Goal: Task Accomplishment & Management: Manage account settings

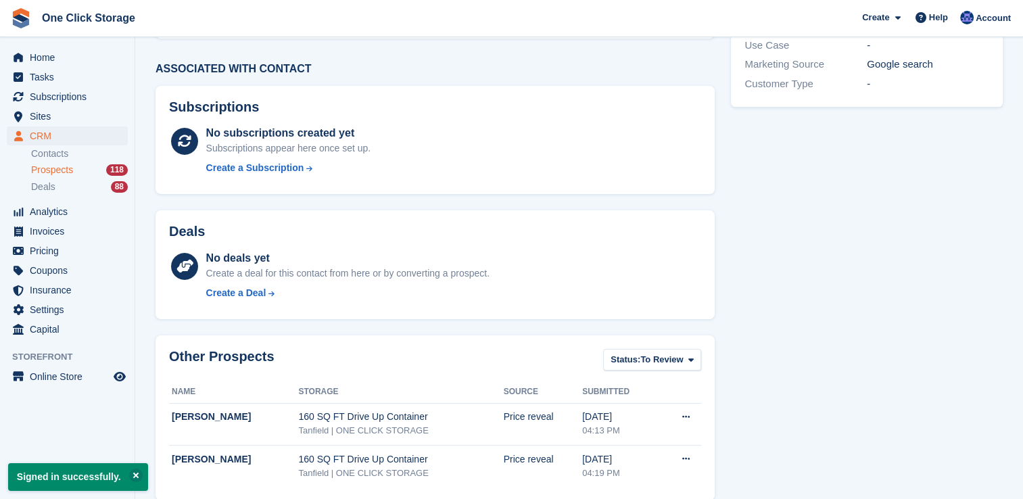
scroll to position [275, 0]
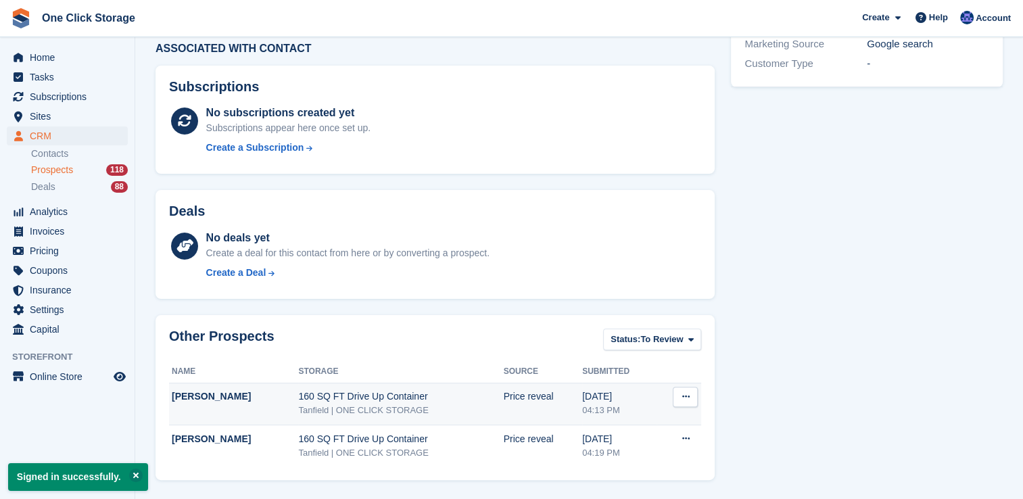
click at [221, 402] on div "[PERSON_NAME]" at bounding box center [235, 397] width 126 height 14
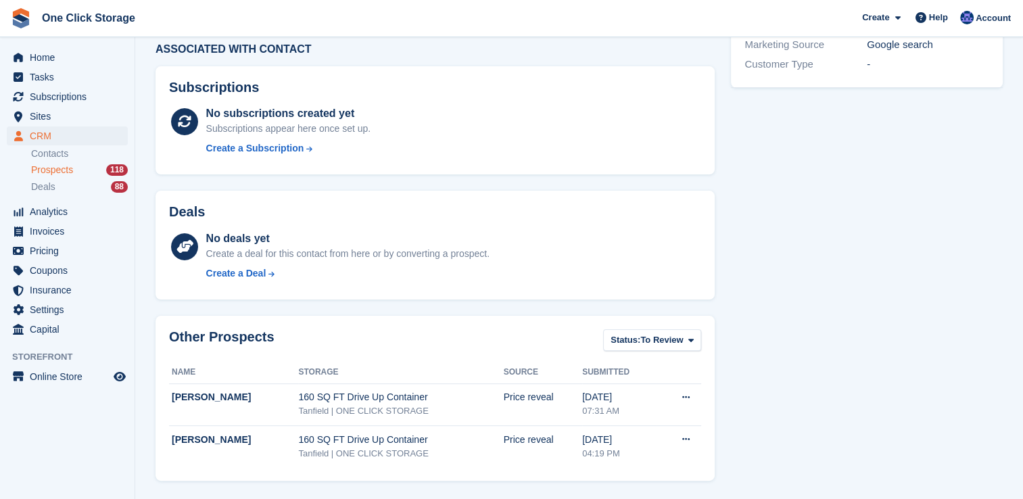
scroll to position [275, 0]
click at [352, 444] on div "160 SQ FT Drive Up Container" at bounding box center [400, 439] width 205 height 14
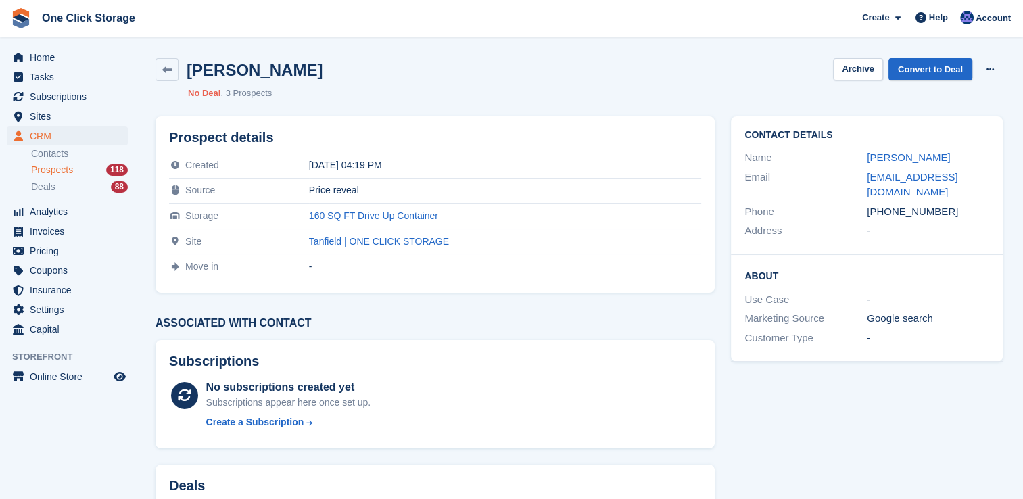
click at [59, 170] on span "Prospects" at bounding box center [52, 170] width 42 height 13
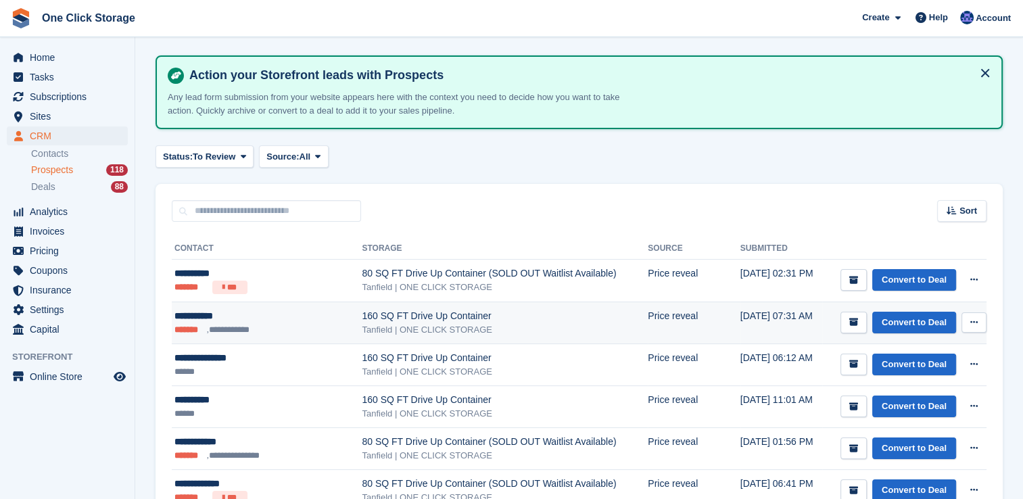
scroll to position [68, 0]
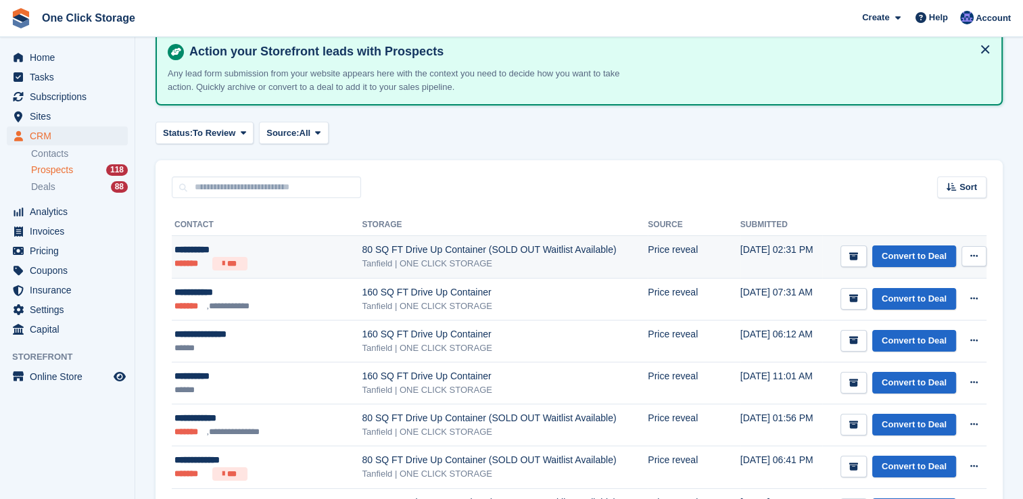
click at [286, 257] on ul "******* ***" at bounding box center [258, 264] width 166 height 14
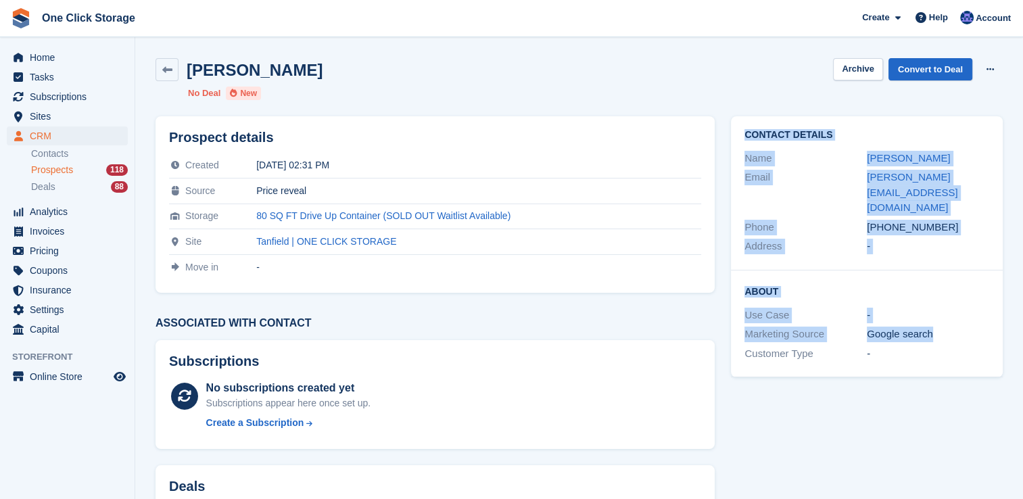
drag, startPoint x: 944, startPoint y: 307, endPoint x: 733, endPoint y: 133, distance: 273.9
click at [733, 133] on div "Contact Details Name Brian Raun Email brian.raun75@gmail.com Phone +44745005644…" at bounding box center [867, 246] width 272 height 261
click at [163, 62] on link at bounding box center [167, 69] width 23 height 23
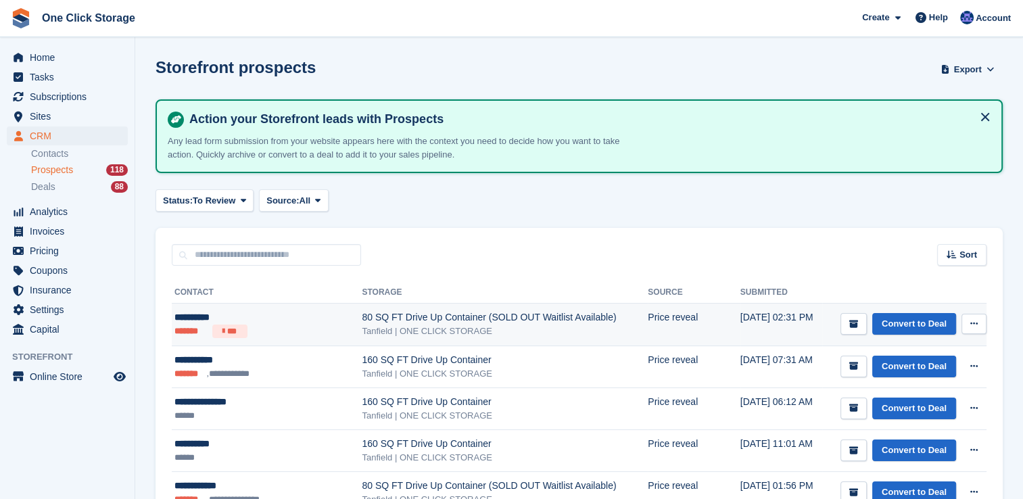
scroll to position [135, 0]
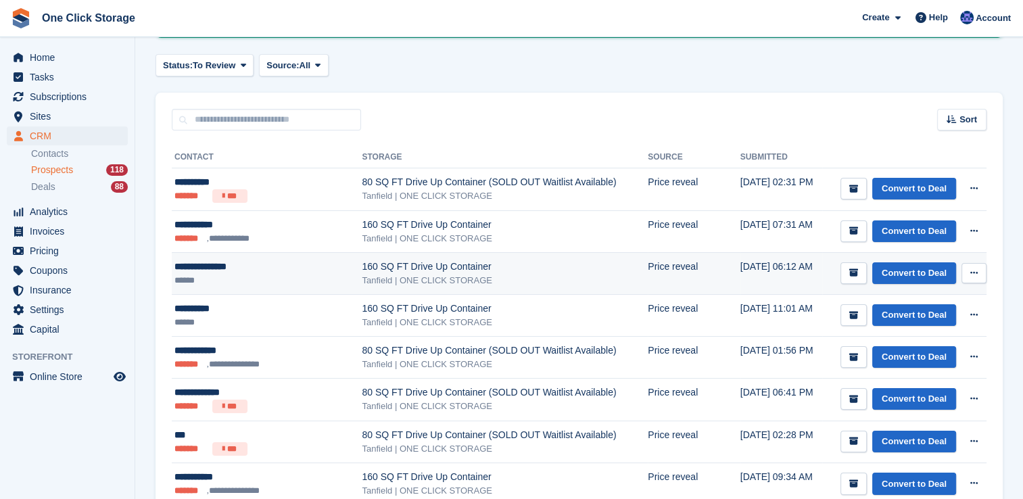
click at [258, 276] on ul "******" at bounding box center [258, 281] width 166 height 14
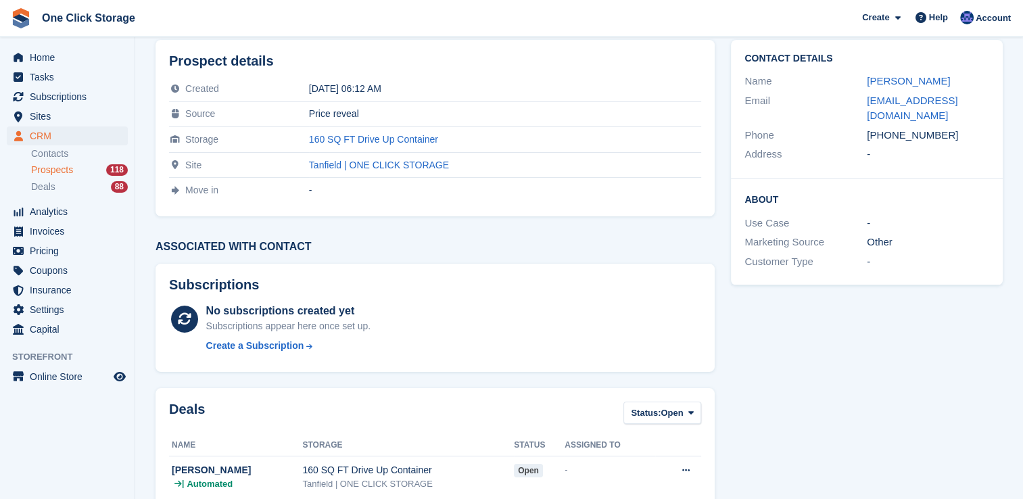
scroll to position [30, 0]
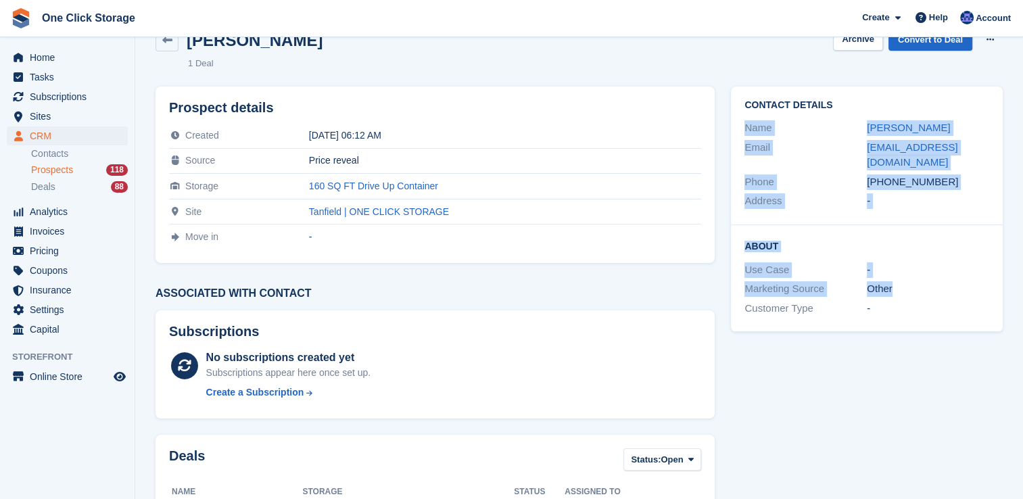
drag, startPoint x: 920, startPoint y: 277, endPoint x: 743, endPoint y: 115, distance: 240.3
click at [743, 115] on div "Contact Details Name Patrick Brannan Email pjbrannan@hotmail.com Phone +4478663…" at bounding box center [867, 210] width 272 height 246
click at [883, 237] on div "About Use Case - Marketing Source Other Customer Type -" at bounding box center [867, 278] width 272 height 107
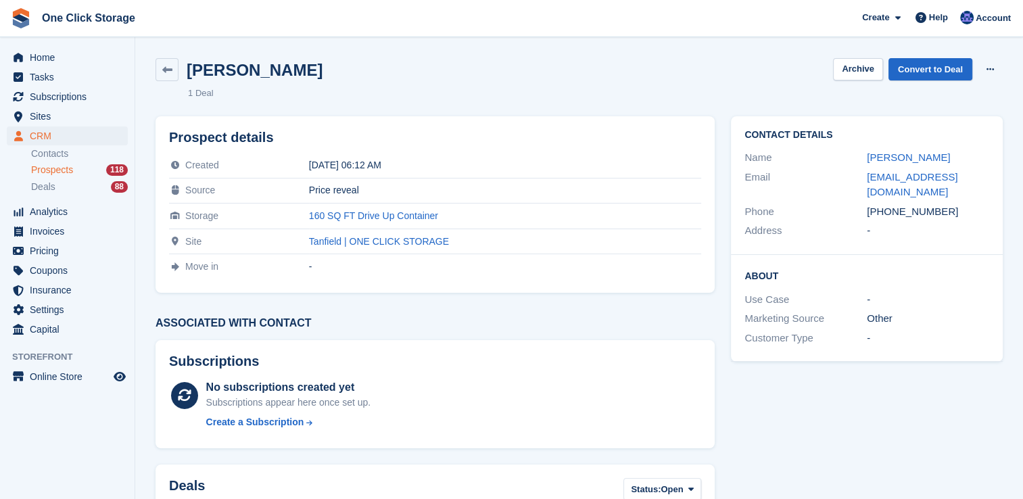
scroll to position [0, 0]
click at [162, 68] on icon at bounding box center [167, 70] width 10 height 10
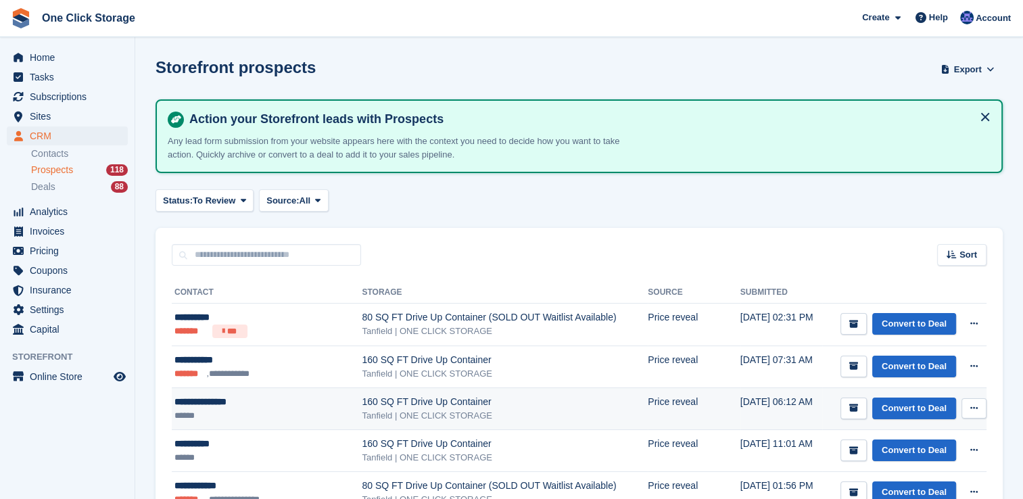
click at [238, 398] on div "**********" at bounding box center [258, 402] width 166 height 14
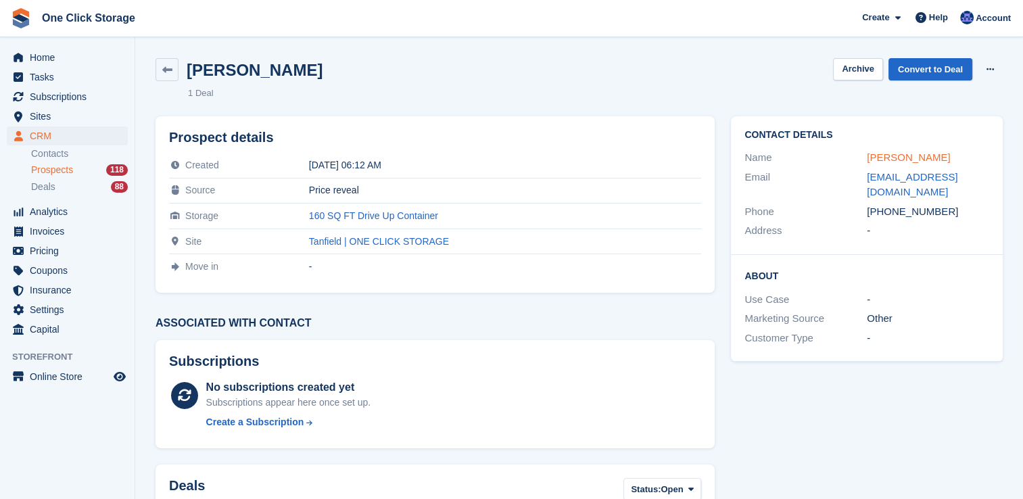
click at [896, 156] on link "[PERSON_NAME]" at bounding box center [908, 157] width 83 height 11
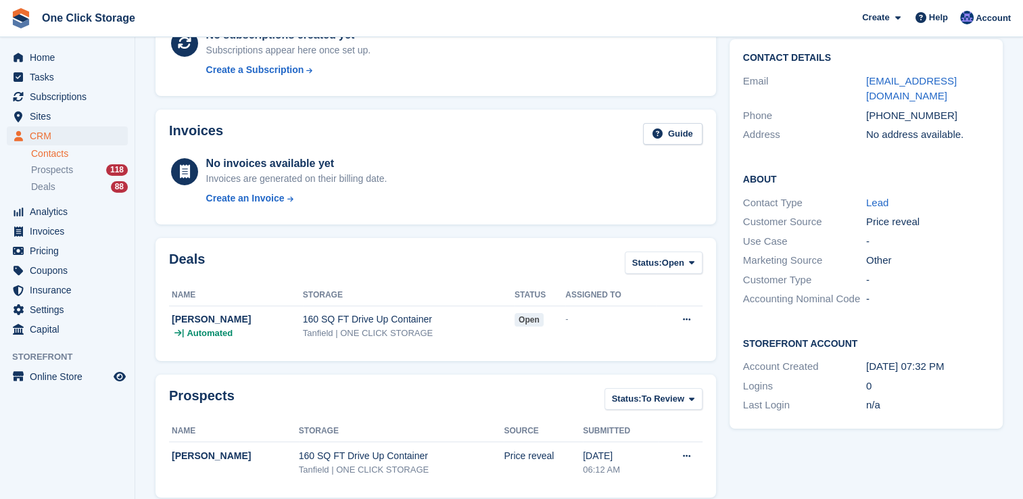
scroll to position [406, 0]
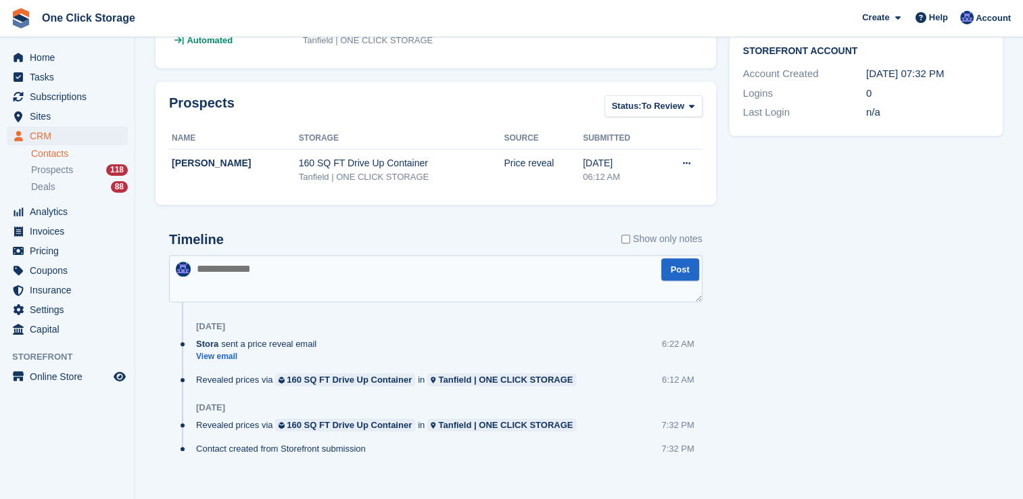
click at [228, 250] on div "Timeline Show only notes" at bounding box center [436, 244] width 534 height 24
click at [228, 271] on textarea at bounding box center [436, 278] width 534 height 47
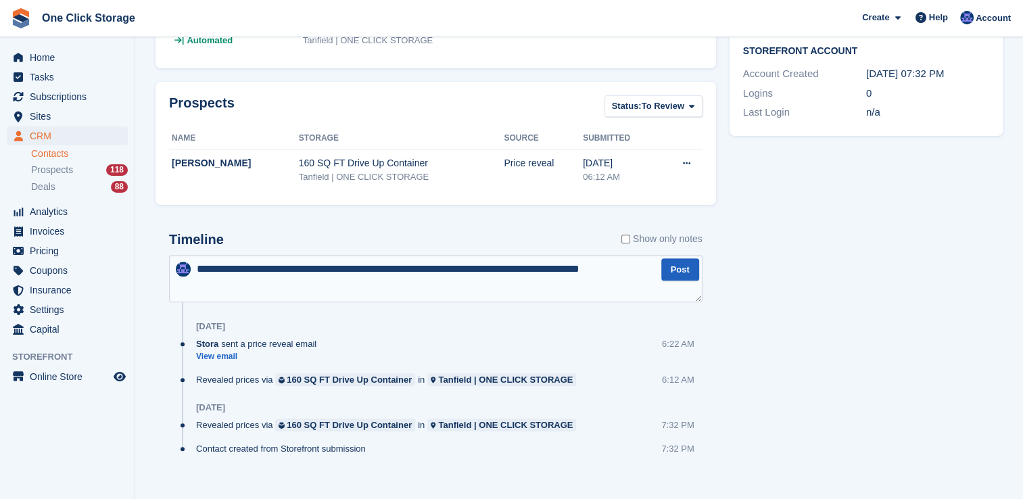
type textarea "**********"
click at [682, 269] on button "Post" at bounding box center [681, 269] width 38 height 22
